Goal: Information Seeking & Learning: Learn about a topic

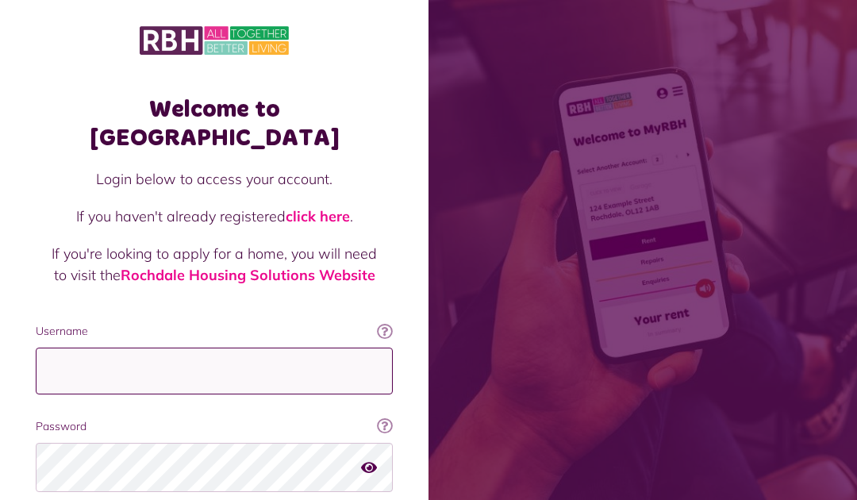
click at [298, 348] on input "Username" at bounding box center [214, 371] width 357 height 47
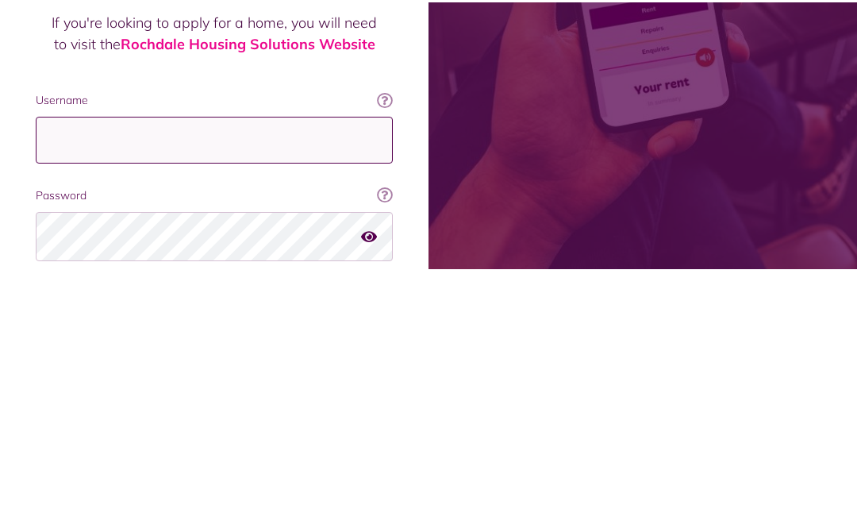
scroll to position [115, 0]
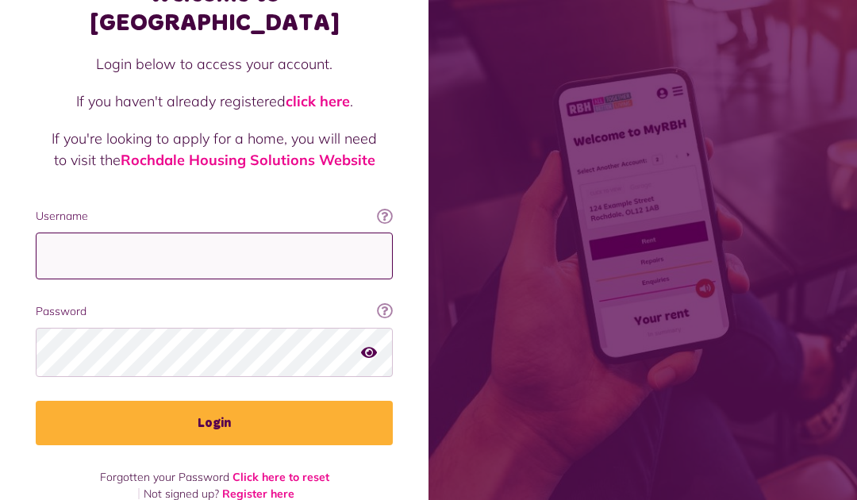
type input "**********"
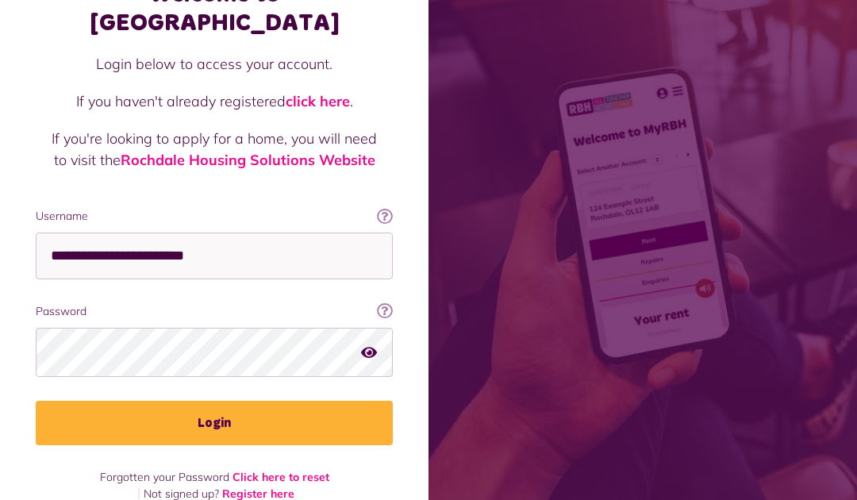
click at [287, 401] on button "Login" at bounding box center [214, 423] width 357 height 44
click at [315, 402] on button "Login" at bounding box center [214, 423] width 357 height 44
click at [284, 401] on button "Login" at bounding box center [214, 423] width 357 height 44
click at [148, 410] on button "Login" at bounding box center [214, 423] width 357 height 44
click at [240, 401] on button "Login" at bounding box center [214, 423] width 357 height 44
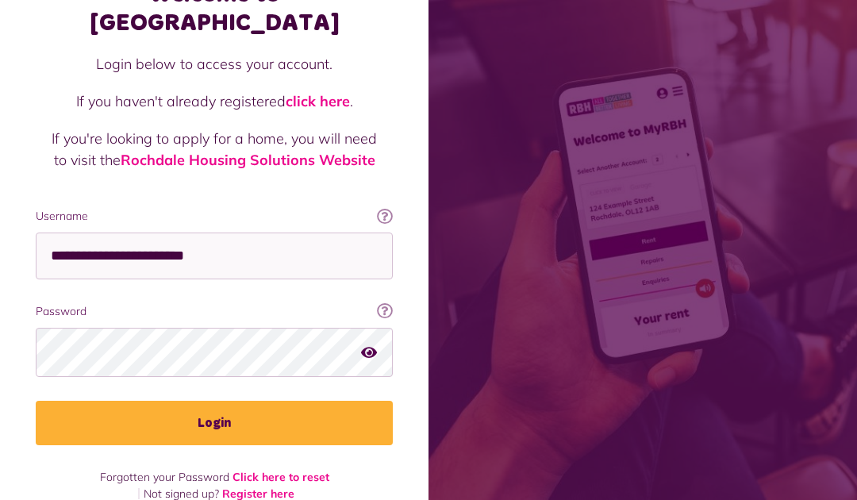
click at [237, 402] on button "Login" at bounding box center [214, 423] width 357 height 44
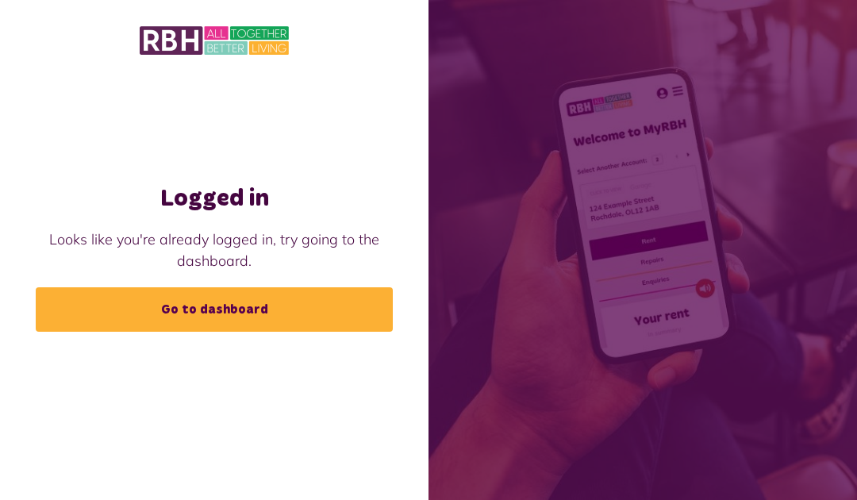
click at [276, 311] on link "Go to dashboard" at bounding box center [214, 309] width 357 height 44
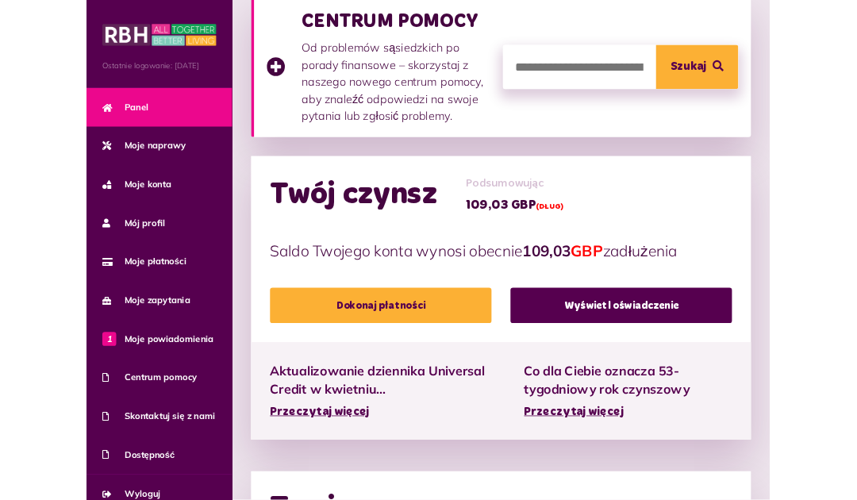
scroll to position [259, 0]
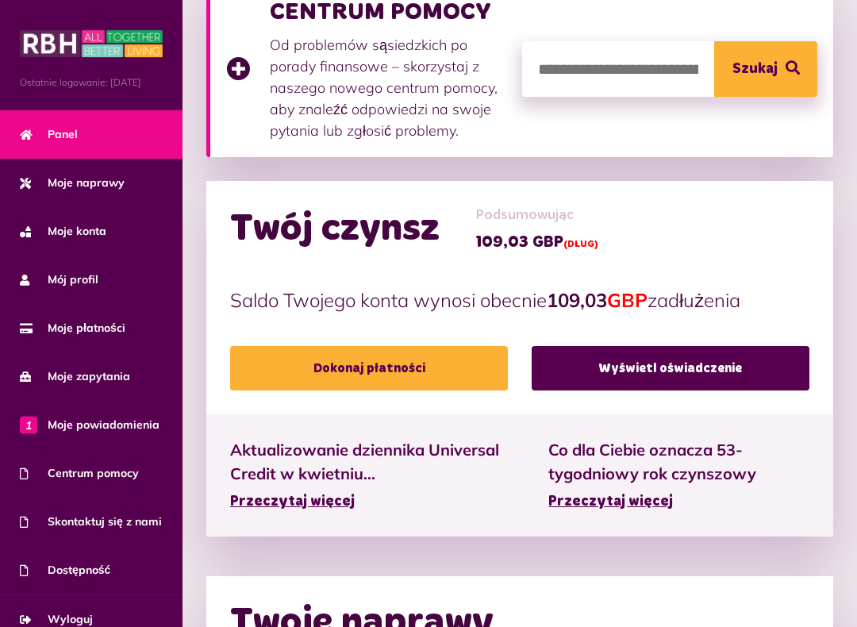
click at [652, 499] on font "Przeczytaj więcej" at bounding box center [610, 501] width 125 height 14
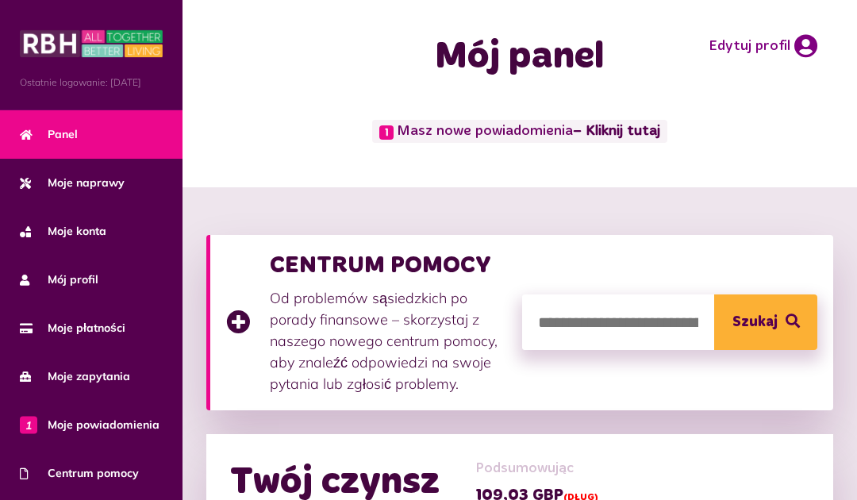
scroll to position [0, 0]
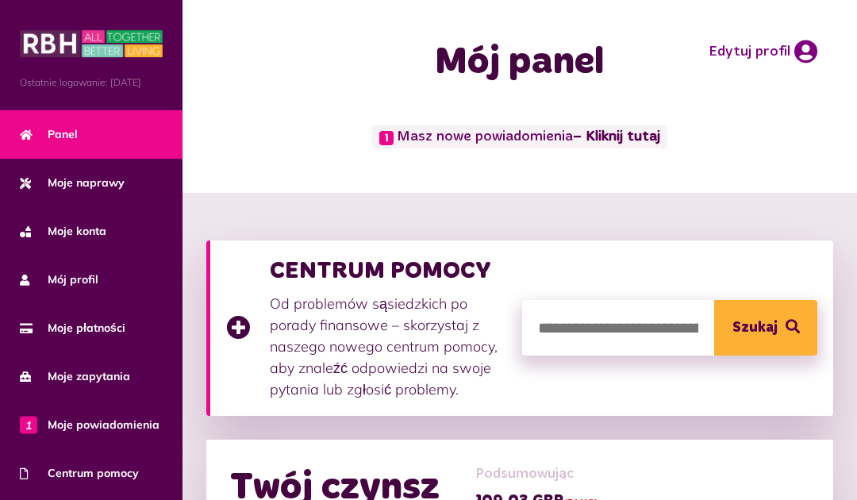
click at [606, 133] on font "– Kliknij tutaj" at bounding box center [616, 137] width 87 height 14
click at [516, 136] on font "Masz nowe powiadomienia" at bounding box center [485, 137] width 176 height 14
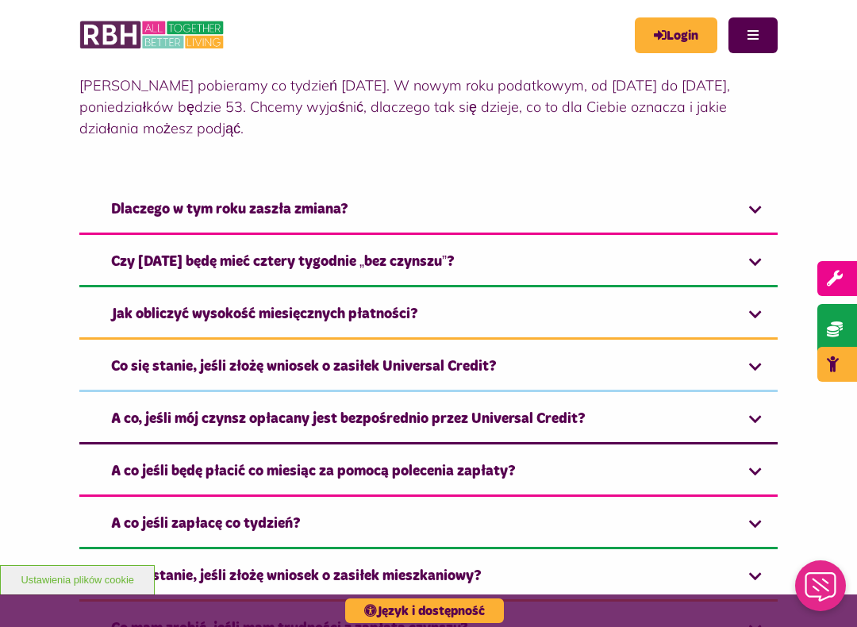
scroll to position [563, 0]
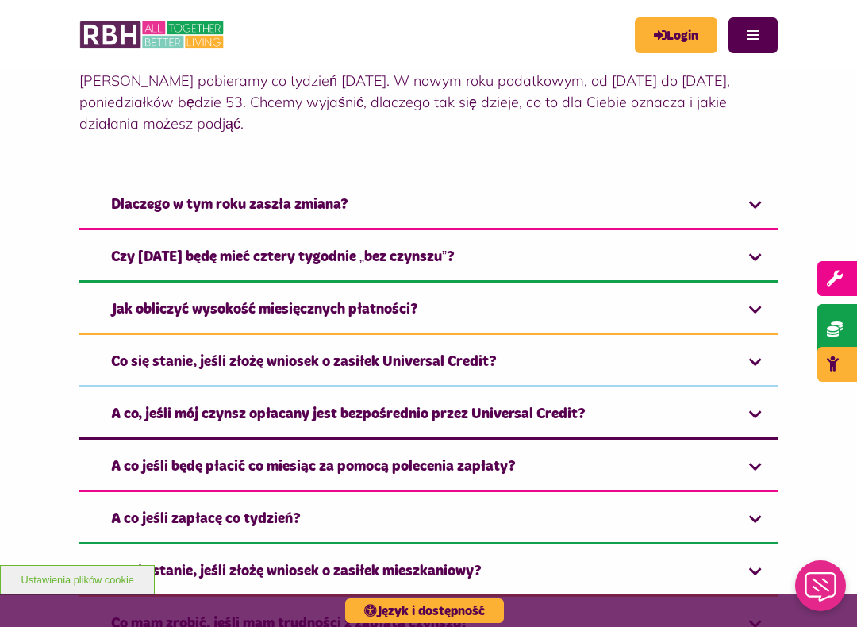
click at [753, 257] on link "Czy nadal będę mieć cztery tygodnie „bez czynszu”?" at bounding box center [428, 258] width 698 height 48
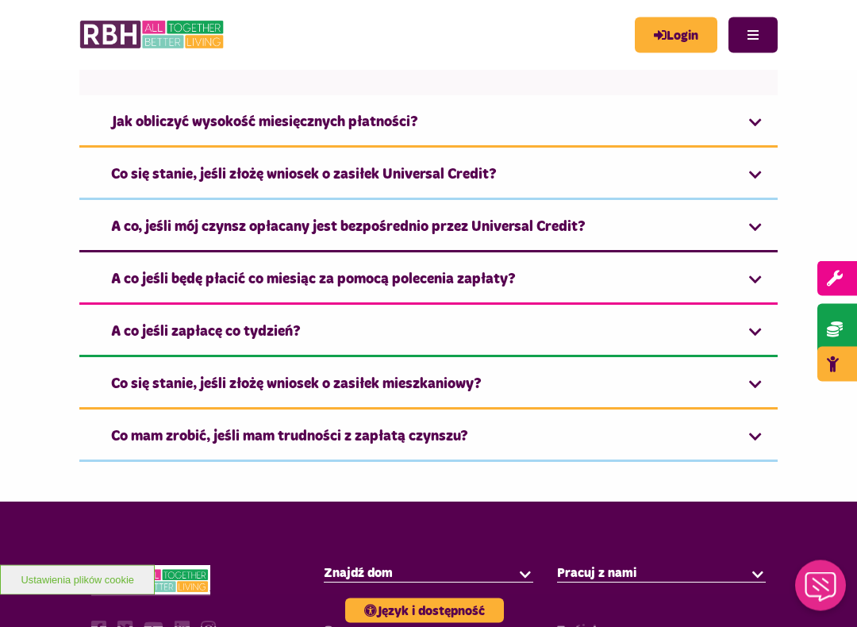
scroll to position [879, 0]
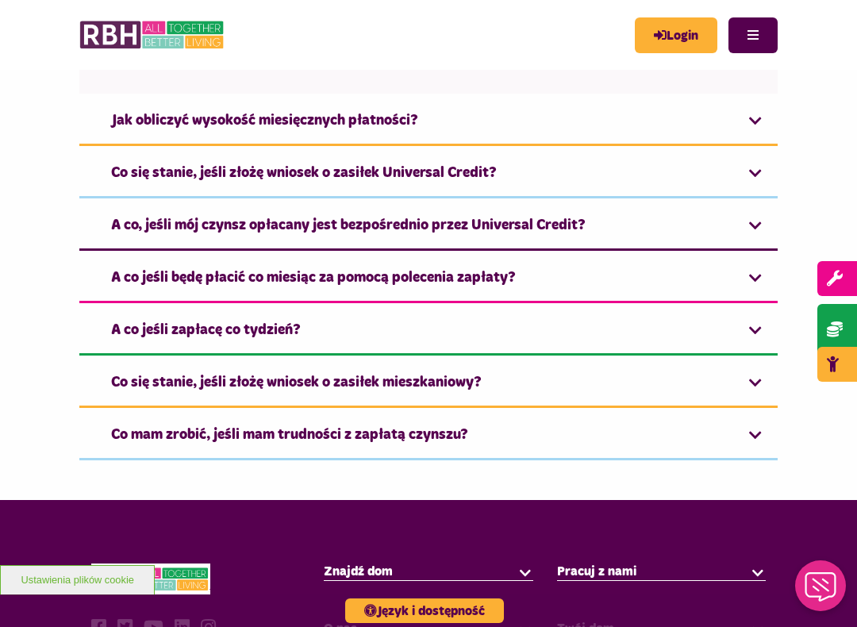
click at [751, 331] on link "A co jeśli zapłacę co tydzień?" at bounding box center [428, 331] width 698 height 48
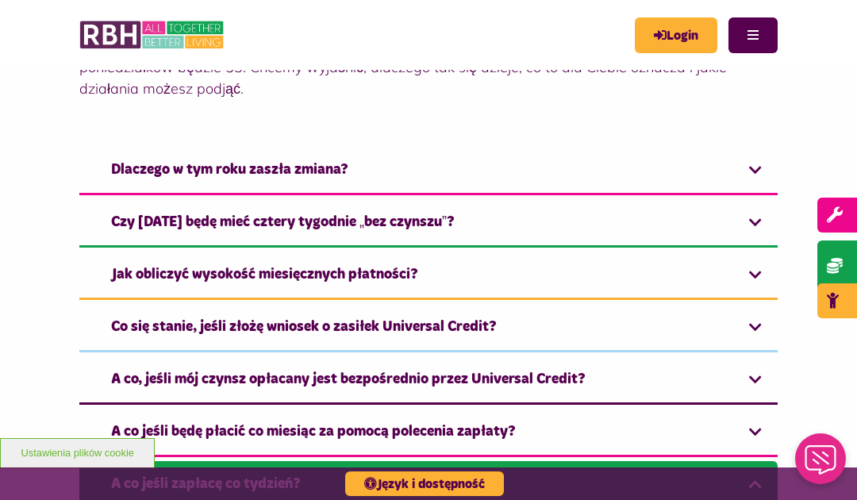
scroll to position [598, 0]
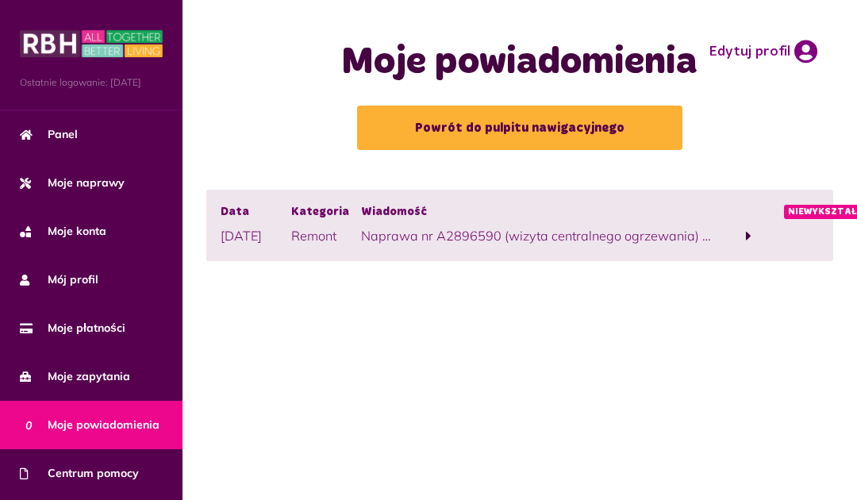
click at [744, 244] on span at bounding box center [749, 235] width 71 height 21
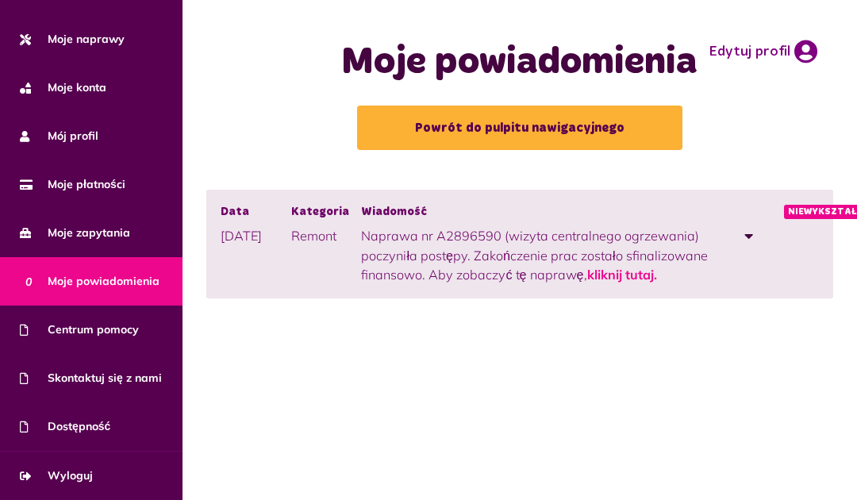
scroll to position [144, 0]
click at [78, 473] on font "Wyloguj" at bounding box center [70, 475] width 45 height 14
